Goal: Communication & Community: Connect with others

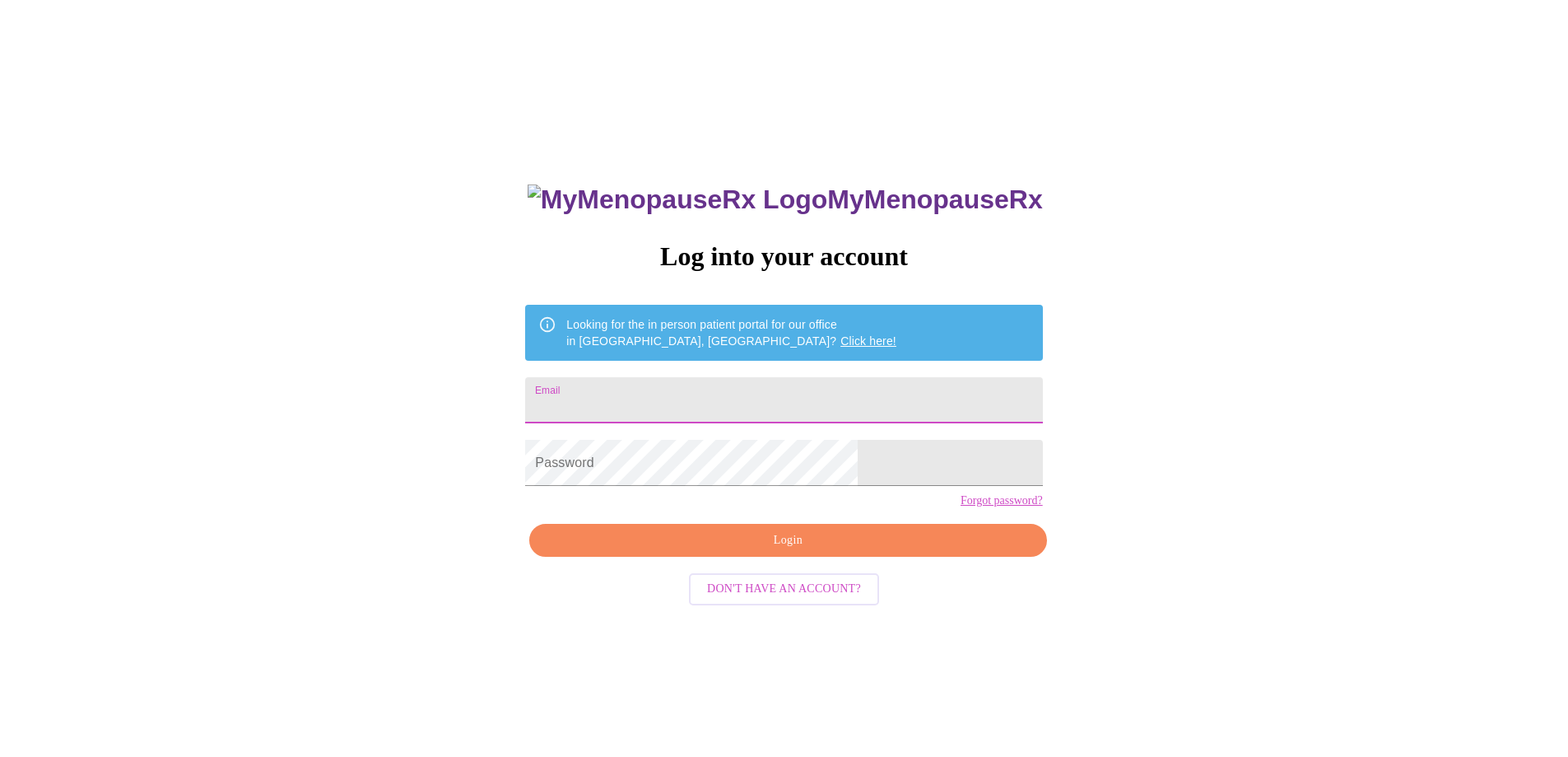
click at [786, 402] on input "Email" at bounding box center [783, 400] width 517 height 46
type input "[EMAIL_ADDRESS][DOMAIN_NAME]"
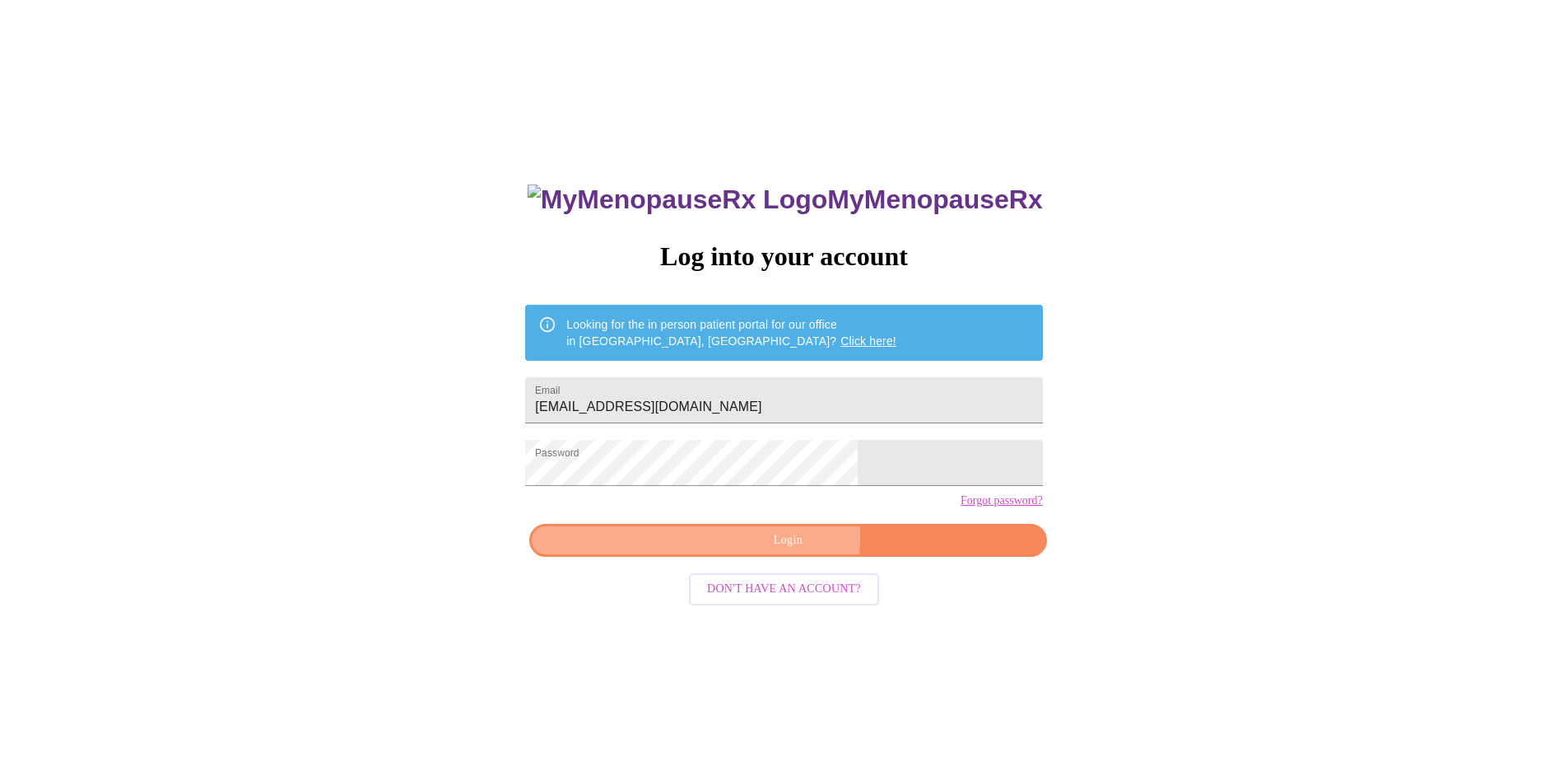
click at [744, 551] on span "Login" at bounding box center [787, 541] width 479 height 21
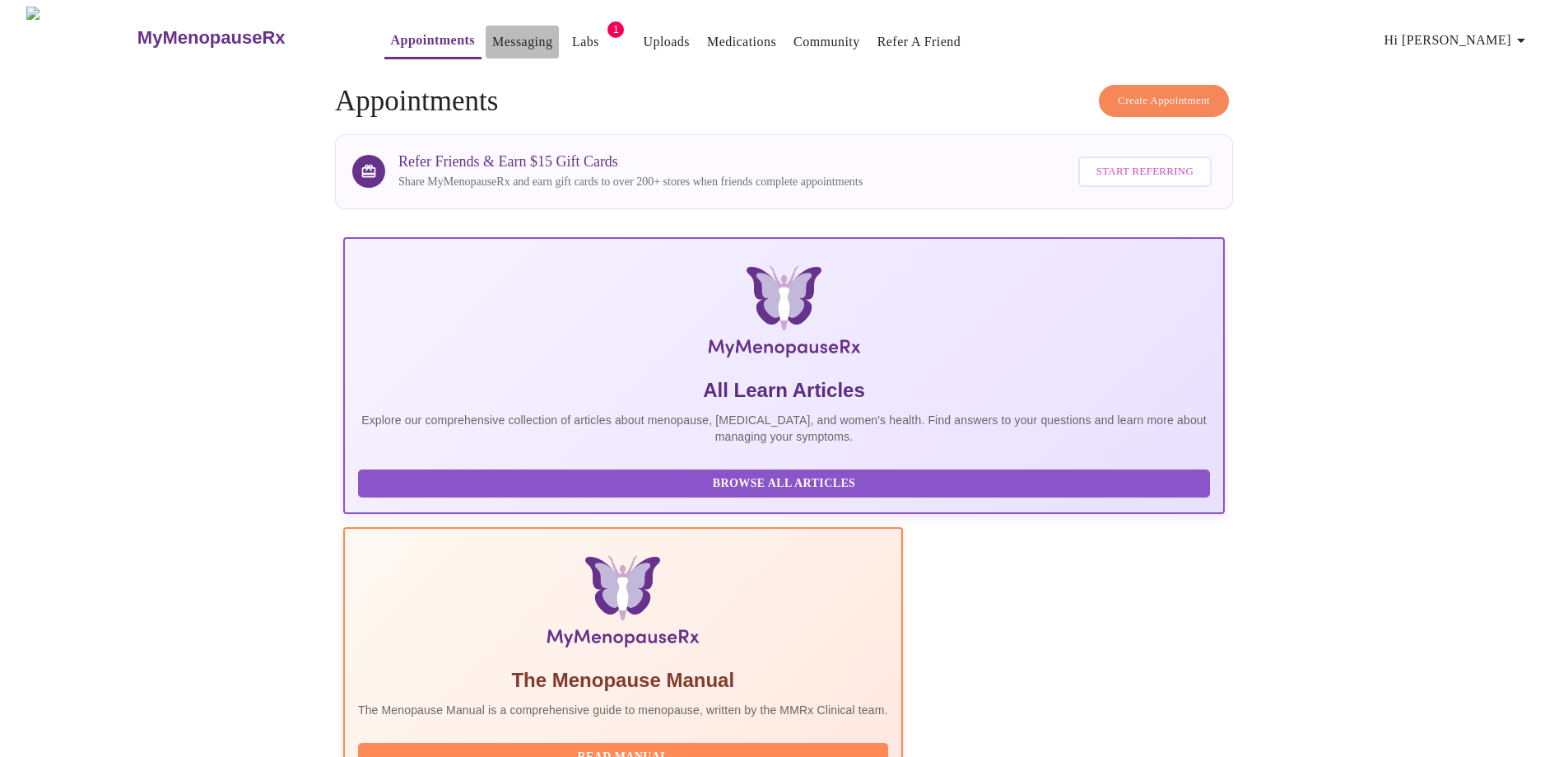
click at [493, 33] on link "Messaging" at bounding box center [523, 42] width 60 height 23
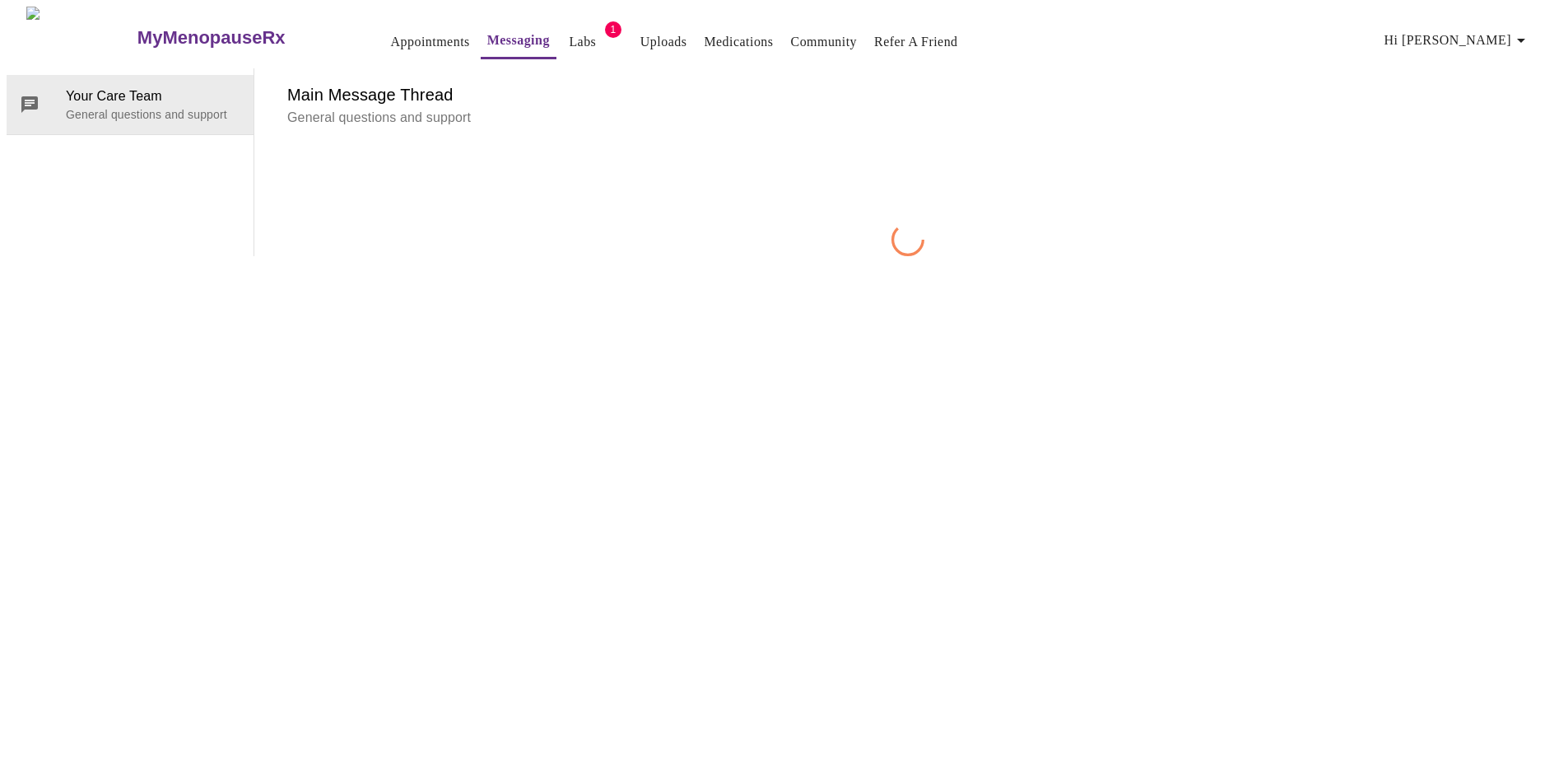
scroll to position [62, 0]
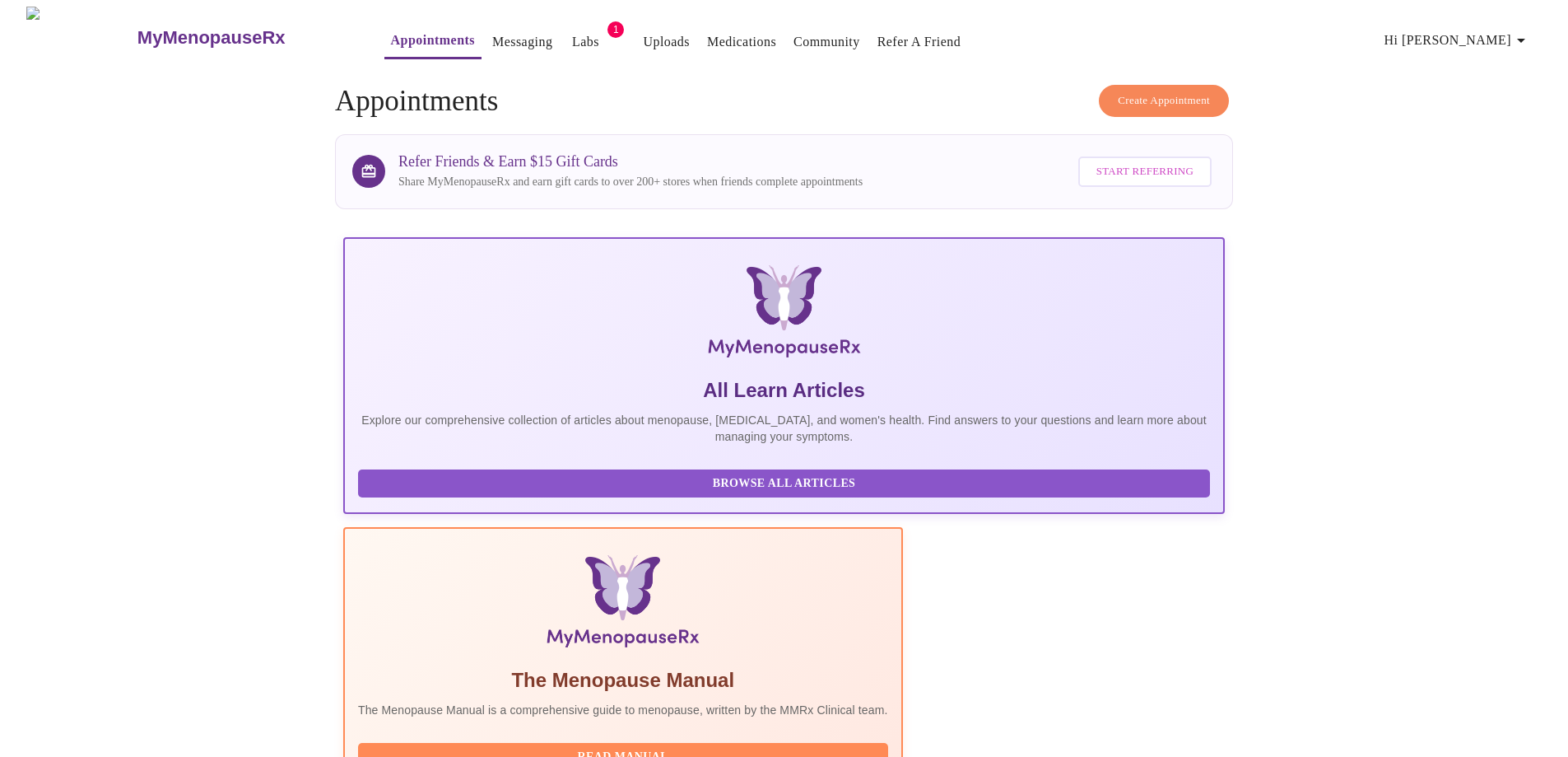
click at [493, 41] on link "Messaging" at bounding box center [523, 42] width 60 height 23
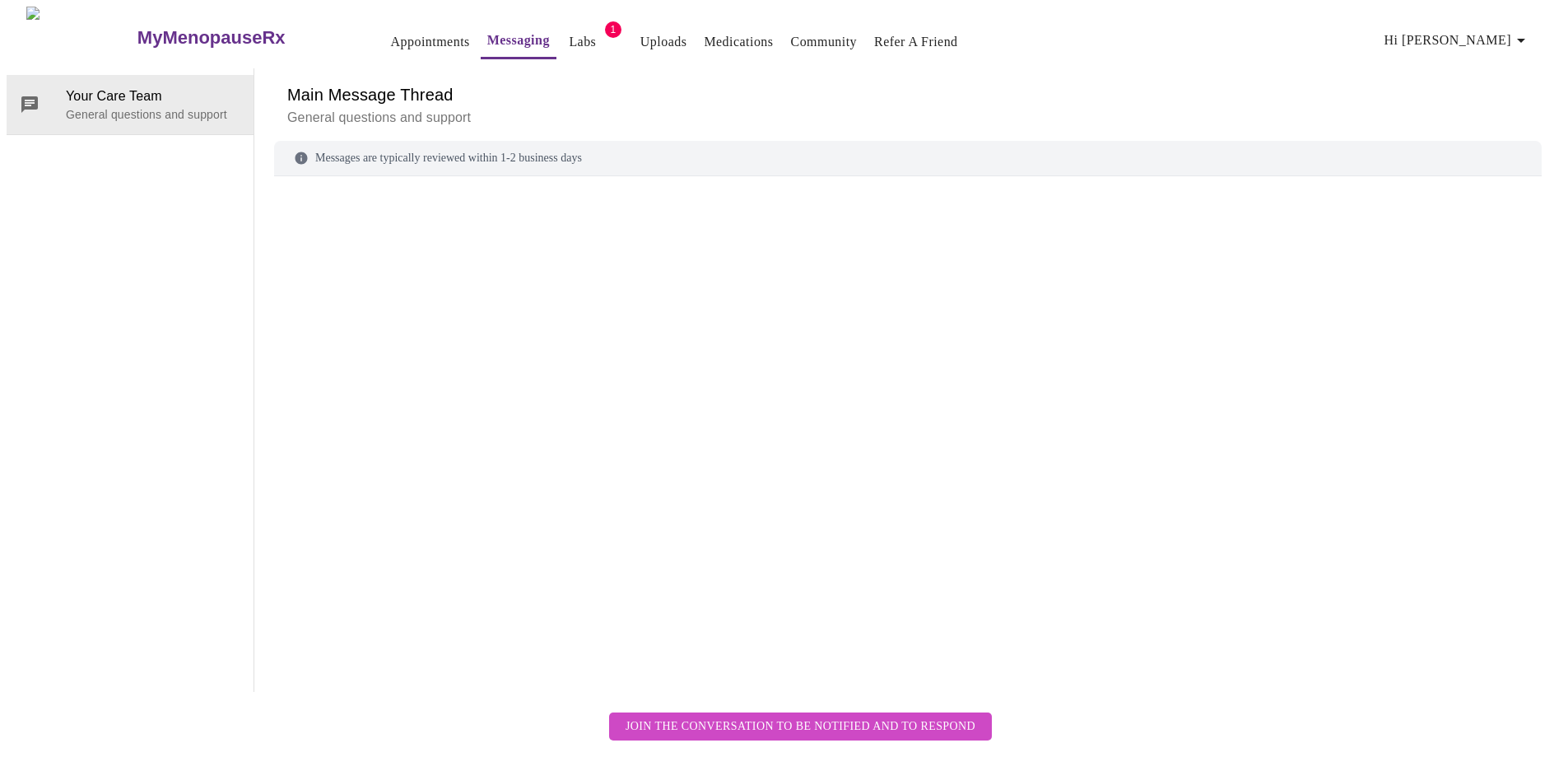
scroll to position [62, 0]
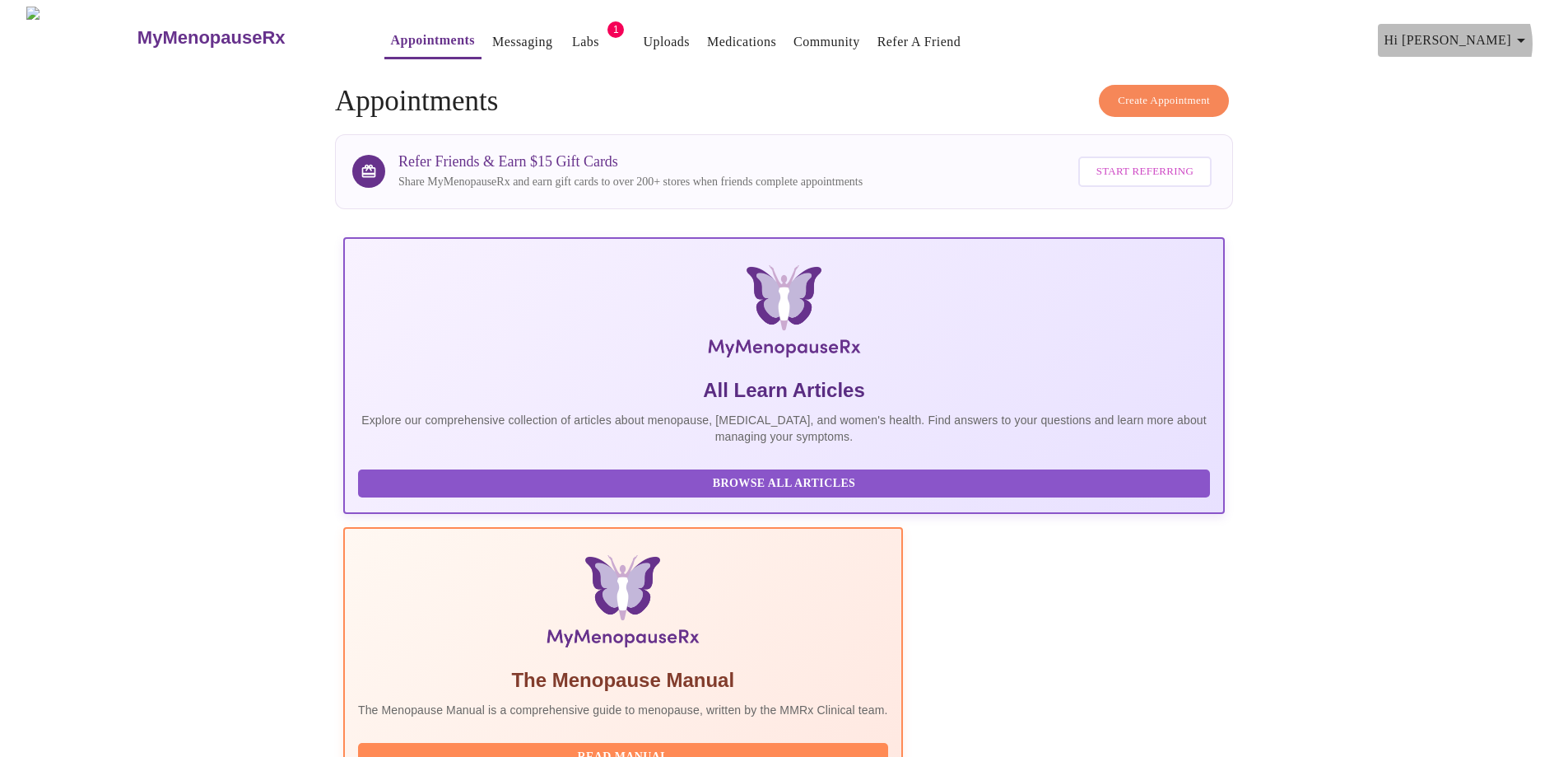
click at [1524, 37] on icon "button" at bounding box center [1521, 40] width 20 height 20
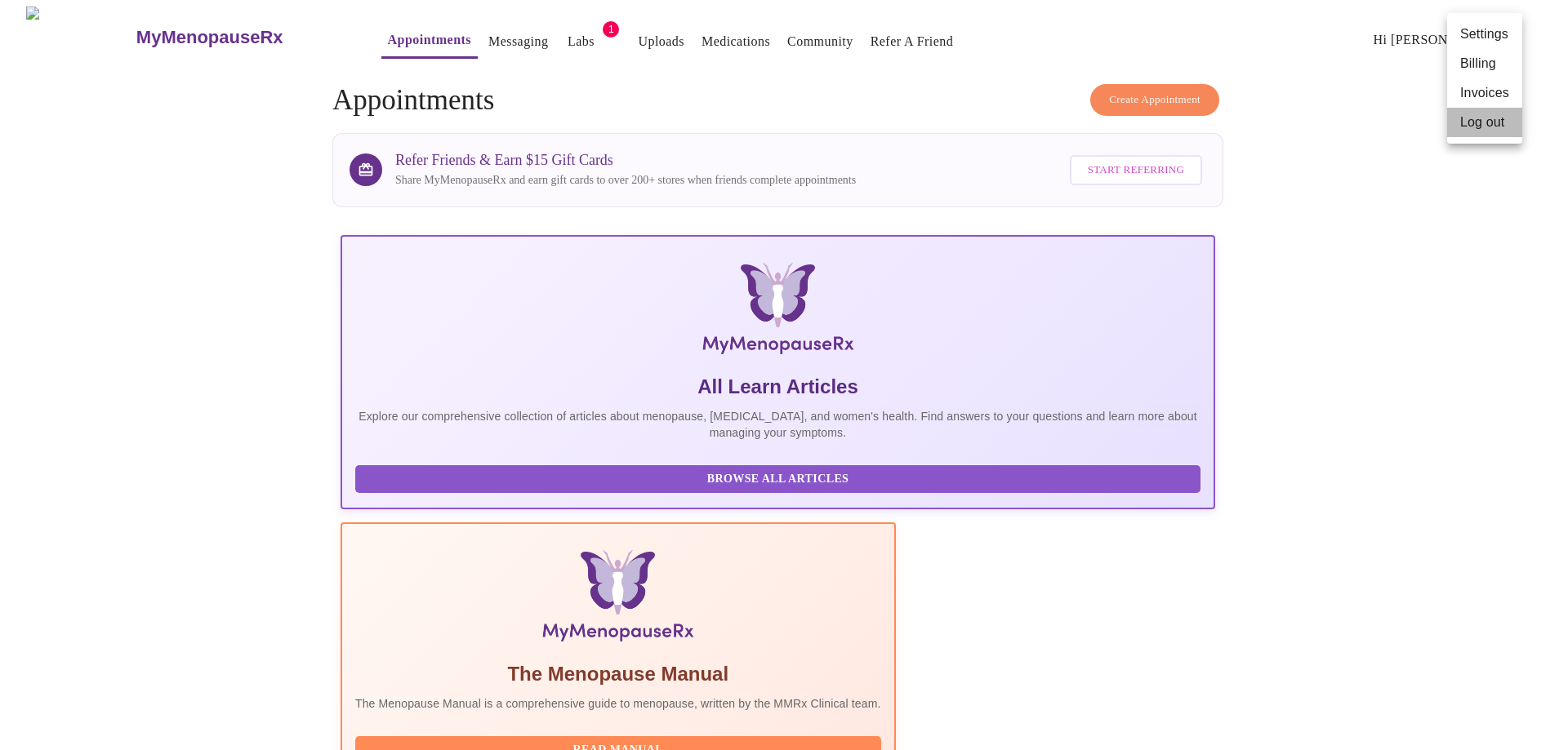
click at [1486, 126] on li "Log out" at bounding box center [1484, 122] width 75 height 30
